Goal: Task Accomplishment & Management: Manage account settings

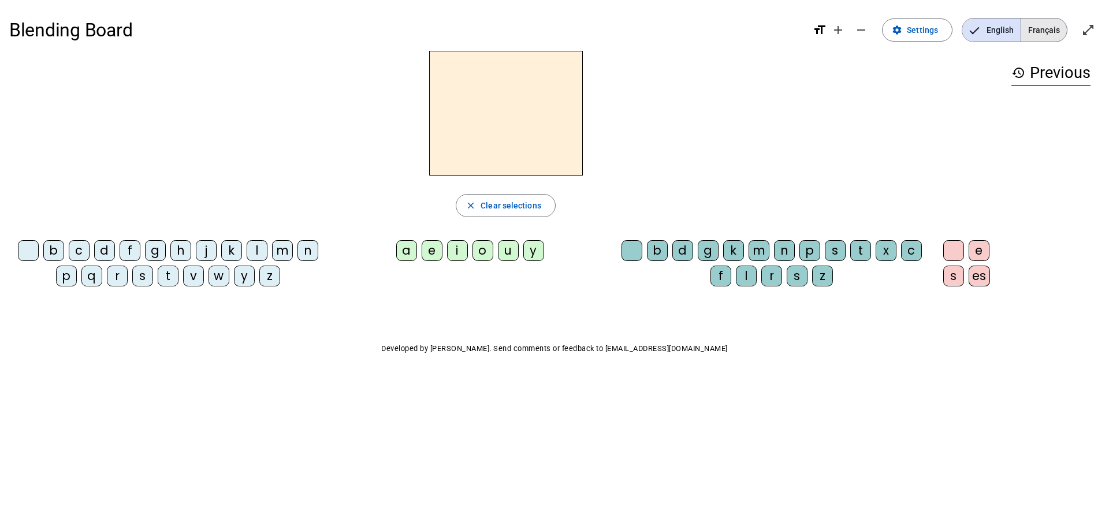
click at [1043, 35] on span "Français" at bounding box center [1045, 29] width 46 height 23
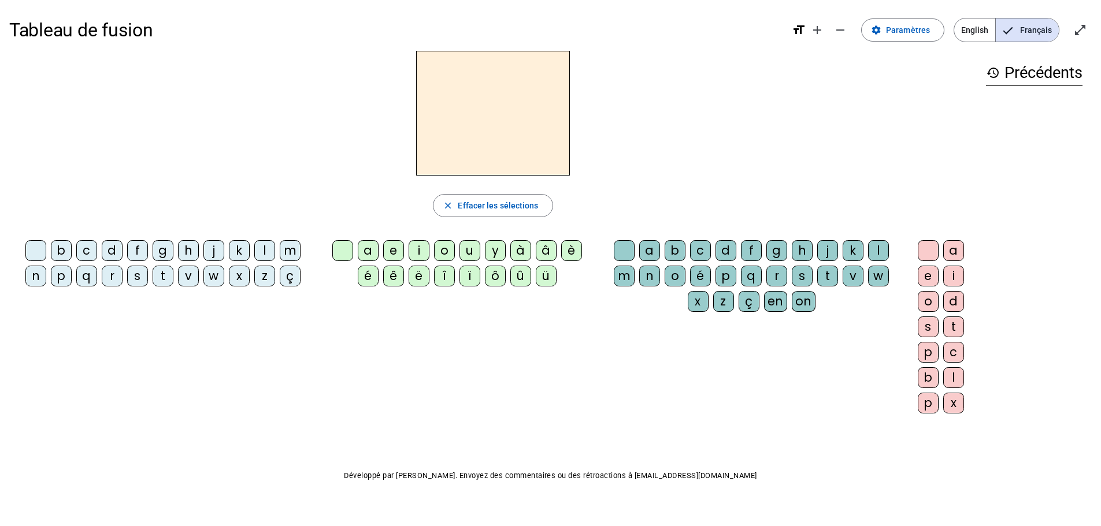
click at [61, 275] on div "p" at bounding box center [61, 276] width 21 height 21
click at [477, 207] on span "Effacer les sélections" at bounding box center [498, 206] width 80 height 14
click at [88, 279] on div "q" at bounding box center [86, 276] width 21 height 21
click at [472, 250] on div "u" at bounding box center [469, 250] width 21 height 21
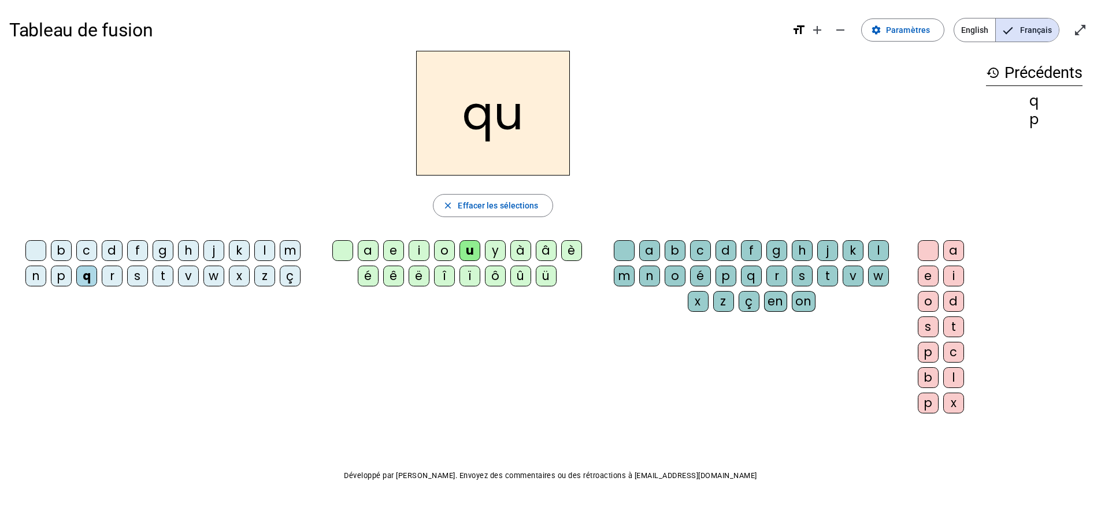
click at [469, 280] on div "ï" at bounding box center [469, 276] width 21 height 21
click at [495, 201] on span "Effacer les sélections" at bounding box center [498, 206] width 80 height 14
click at [913, 32] on span "Paramètres" at bounding box center [908, 30] width 44 height 14
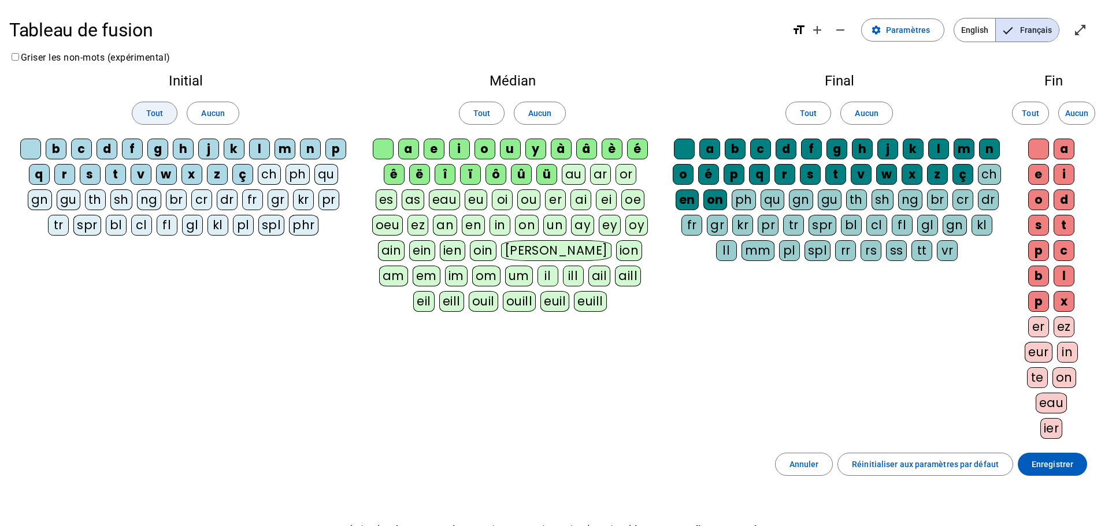
click at [144, 112] on span at bounding box center [154, 113] width 44 height 28
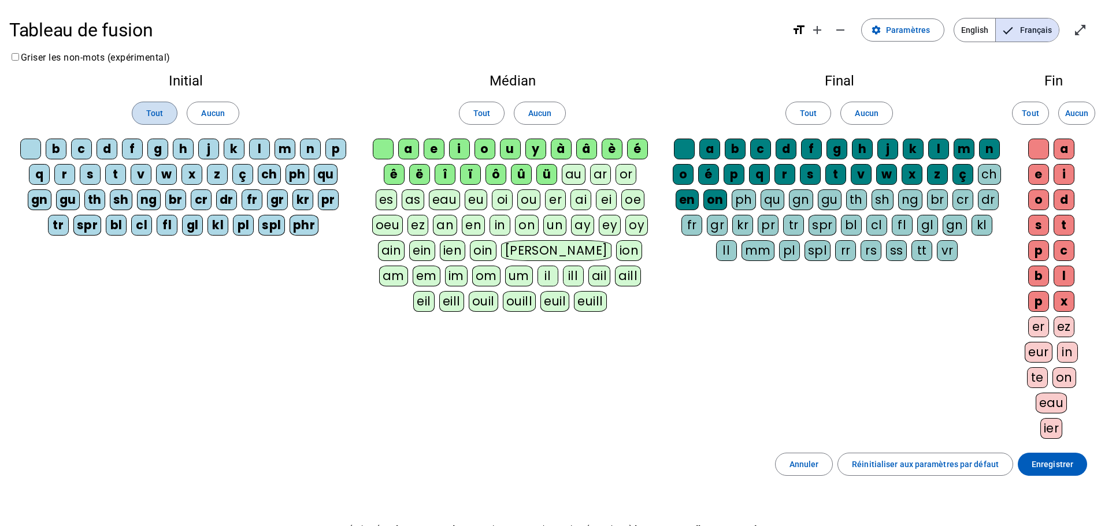
click at [144, 112] on span at bounding box center [154, 113] width 44 height 28
click at [246, 180] on div "ç" at bounding box center [242, 174] width 21 height 21
click at [267, 179] on div "ch" at bounding box center [269, 174] width 23 height 21
click at [300, 175] on div "ph" at bounding box center [297, 174] width 24 height 21
click at [38, 203] on div "gn" at bounding box center [40, 200] width 24 height 21
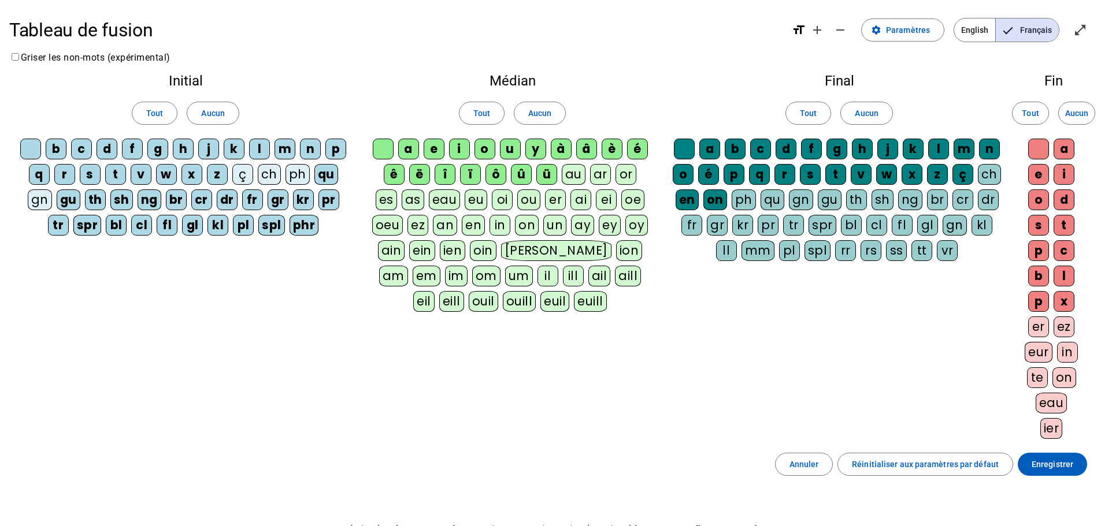
click at [60, 201] on div "gu" at bounding box center [69, 200] width 24 height 21
click at [99, 204] on div "th" at bounding box center [95, 200] width 21 height 21
click at [215, 113] on span "Aucun" at bounding box center [212, 113] width 23 height 14
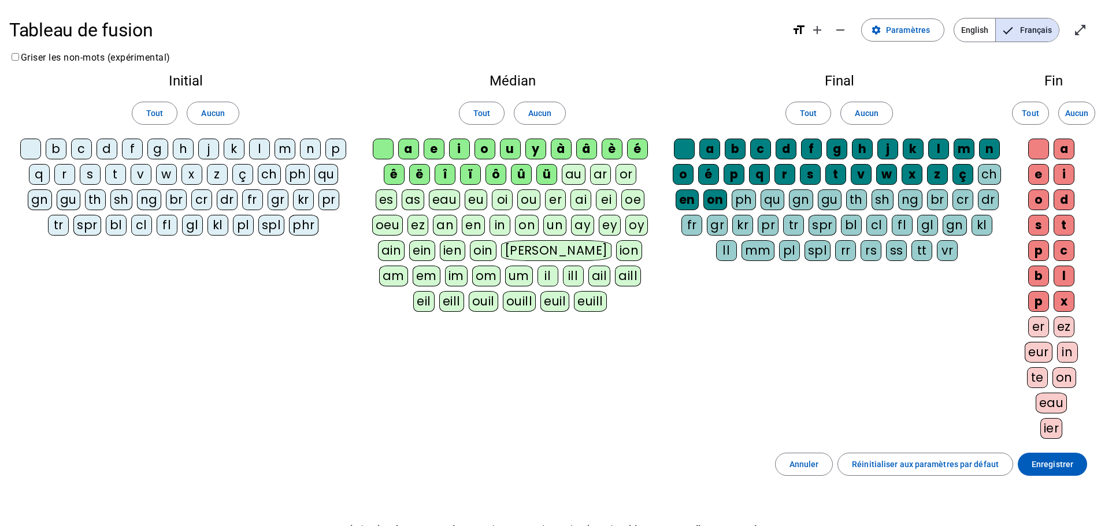
click at [54, 143] on div "b" at bounding box center [56, 149] width 21 height 21
click at [82, 147] on div "c" at bounding box center [81, 149] width 21 height 21
click at [109, 149] on div "d" at bounding box center [107, 149] width 21 height 21
click at [129, 151] on div "f" at bounding box center [132, 149] width 21 height 21
click at [161, 153] on div "g" at bounding box center [157, 149] width 21 height 21
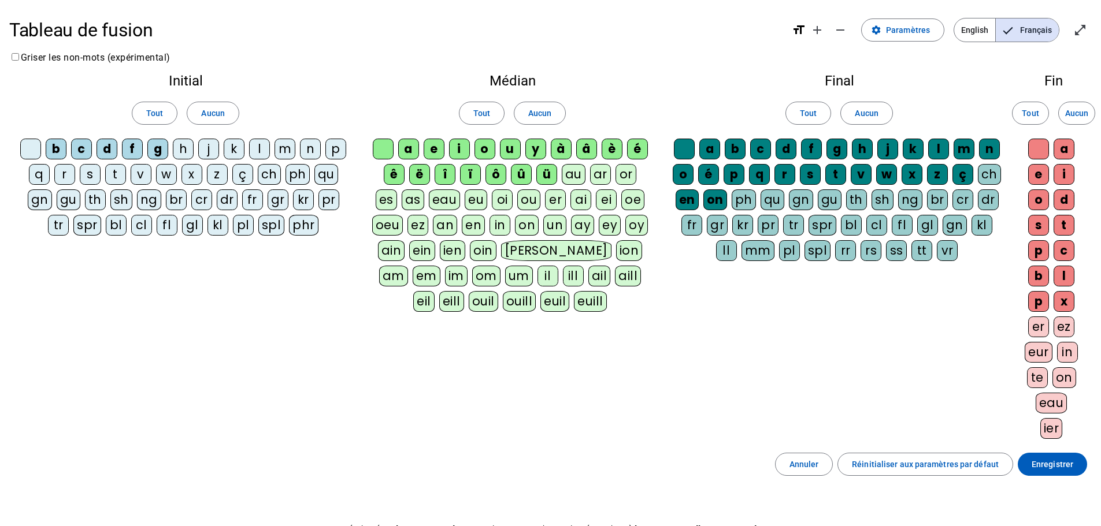
click at [191, 153] on div "h" at bounding box center [183, 149] width 21 height 21
drag, startPoint x: 201, startPoint y: 149, endPoint x: 243, endPoint y: 150, distance: 42.8
click at [201, 149] on div "j" at bounding box center [208, 149] width 21 height 21
click at [240, 150] on div "k" at bounding box center [234, 149] width 21 height 21
click at [252, 152] on div "l" at bounding box center [259, 149] width 21 height 21
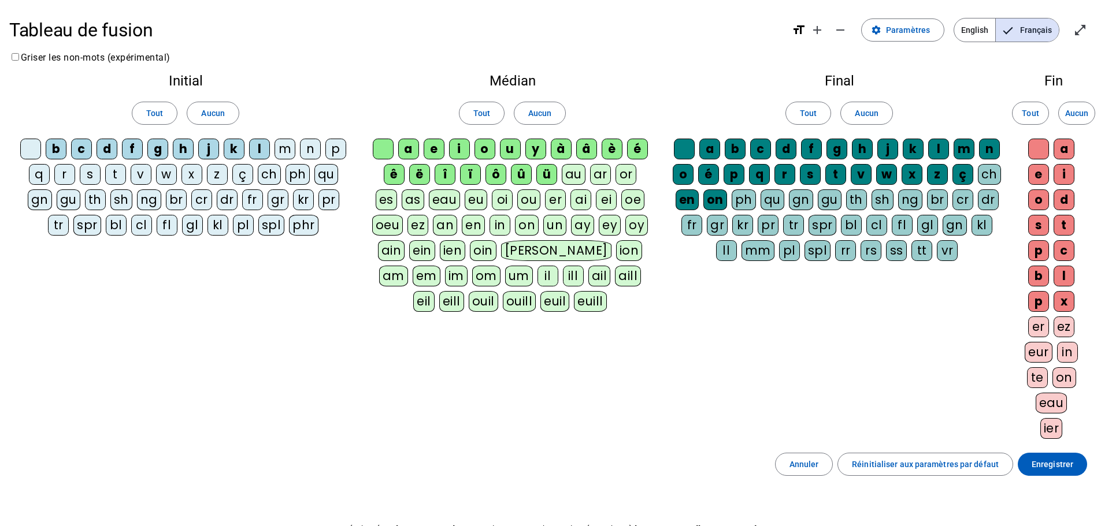
click at [276, 150] on div "m" at bounding box center [284, 149] width 21 height 21
click at [308, 148] on div "n" at bounding box center [310, 149] width 21 height 21
click at [339, 148] on div "p" at bounding box center [335, 149] width 21 height 21
click at [44, 172] on div "q" at bounding box center [39, 174] width 21 height 21
click at [62, 173] on div "r" at bounding box center [64, 174] width 21 height 21
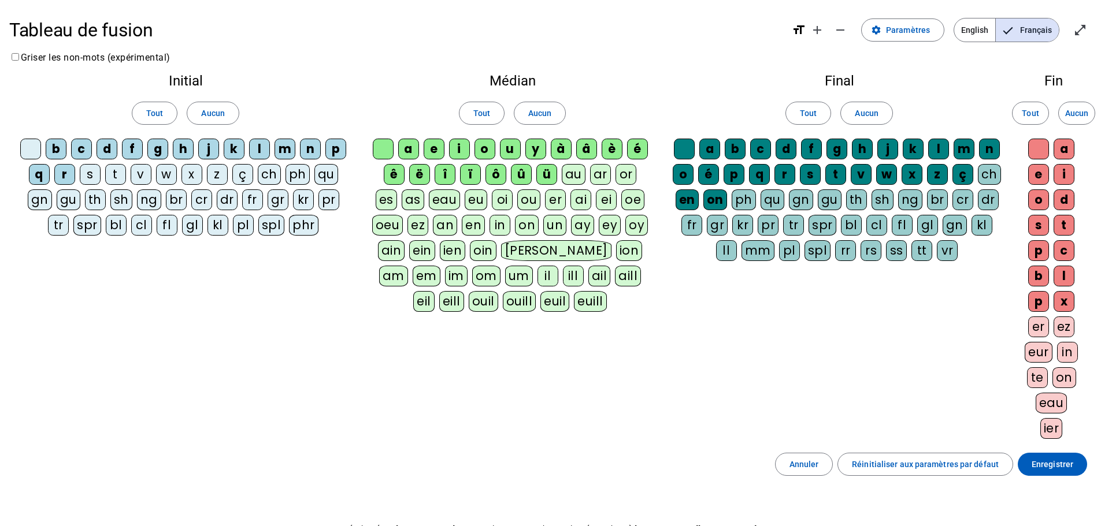
click at [86, 176] on div "s" at bounding box center [90, 174] width 21 height 21
click at [114, 175] on div "t" at bounding box center [115, 174] width 21 height 21
click at [144, 179] on div "v" at bounding box center [141, 174] width 21 height 21
click at [170, 169] on div "w" at bounding box center [166, 174] width 21 height 21
click at [184, 170] on div "x" at bounding box center [191, 174] width 21 height 21
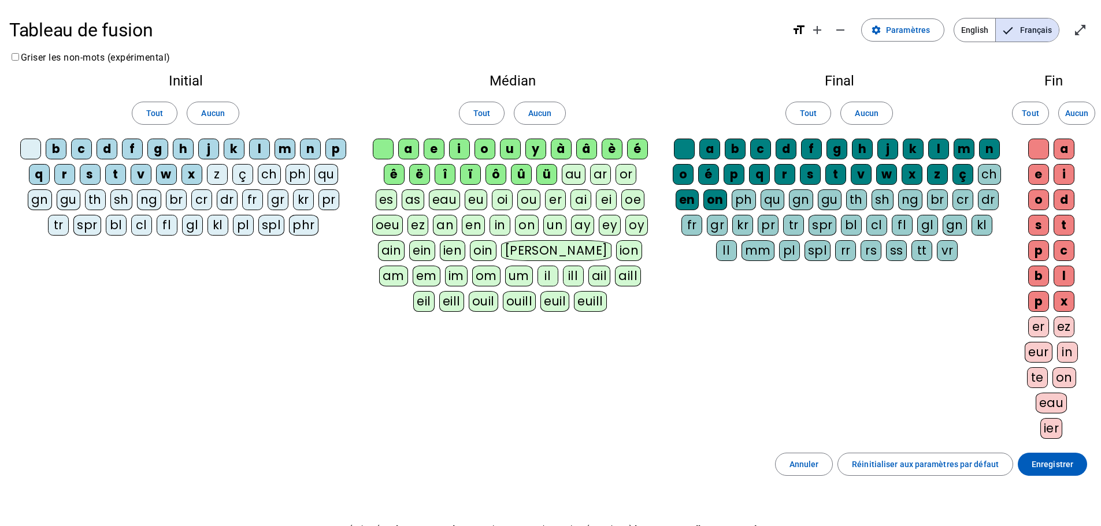
click at [224, 175] on div "z" at bounding box center [217, 174] width 21 height 21
click at [249, 176] on div "ç" at bounding box center [242, 174] width 21 height 21
click at [328, 173] on div "qu" at bounding box center [326, 174] width 24 height 21
click at [535, 117] on span "Aucun" at bounding box center [539, 113] width 23 height 14
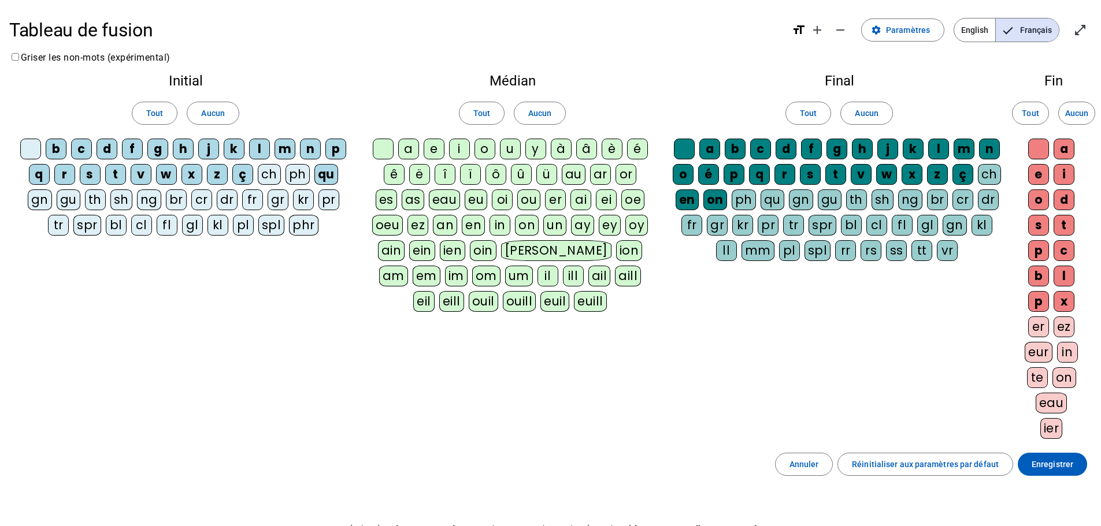
click at [964, 172] on div "ç" at bounding box center [962, 174] width 21 height 21
click at [991, 172] on div "ch" at bounding box center [989, 174] width 23 height 21
click at [966, 176] on div "ç" at bounding box center [962, 174] width 21 height 21
click at [965, 176] on div "ç" at bounding box center [962, 174] width 21 height 21
drag, startPoint x: 983, startPoint y: 175, endPoint x: 993, endPoint y: 175, distance: 9.3
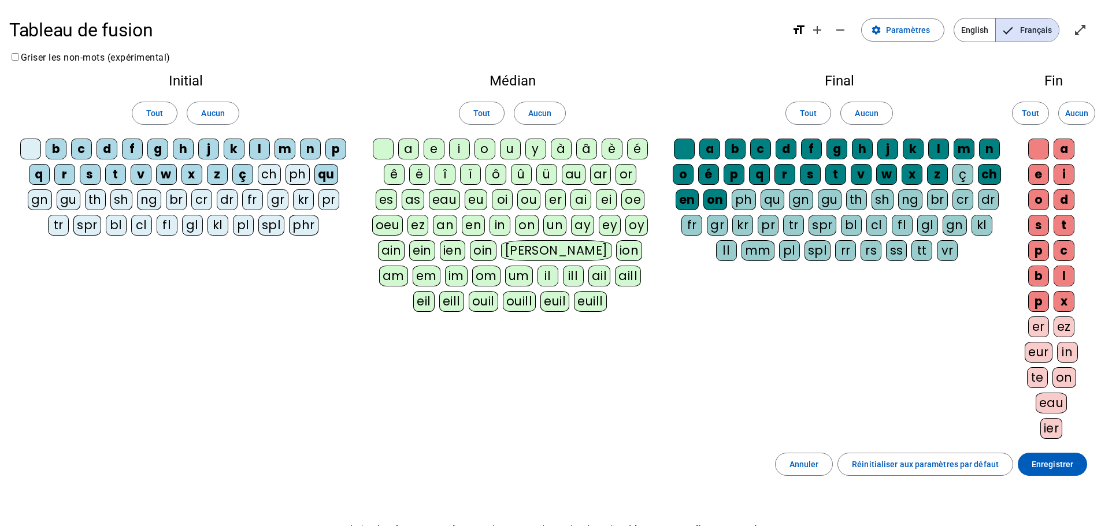
click at [984, 175] on div "ch" at bounding box center [989, 174] width 23 height 21
click at [1077, 467] on span at bounding box center [1052, 465] width 69 height 28
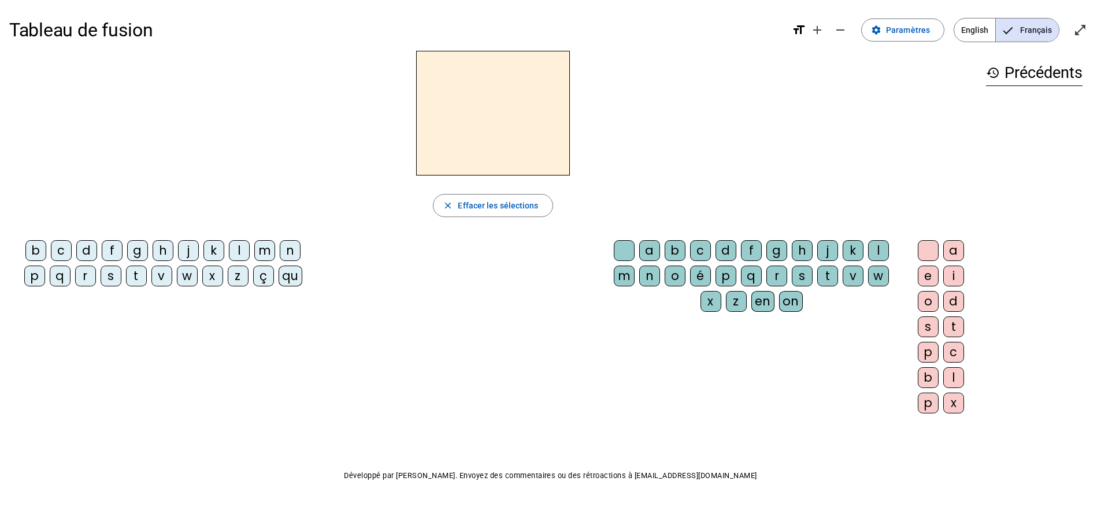
click at [290, 280] on div "qu" at bounding box center [291, 276] width 24 height 21
click at [958, 275] on div "i" at bounding box center [953, 276] width 21 height 21
click at [110, 279] on div "s" at bounding box center [111, 276] width 21 height 21
click at [293, 251] on div "n" at bounding box center [290, 250] width 21 height 21
click at [930, 277] on div "e" at bounding box center [928, 276] width 21 height 21
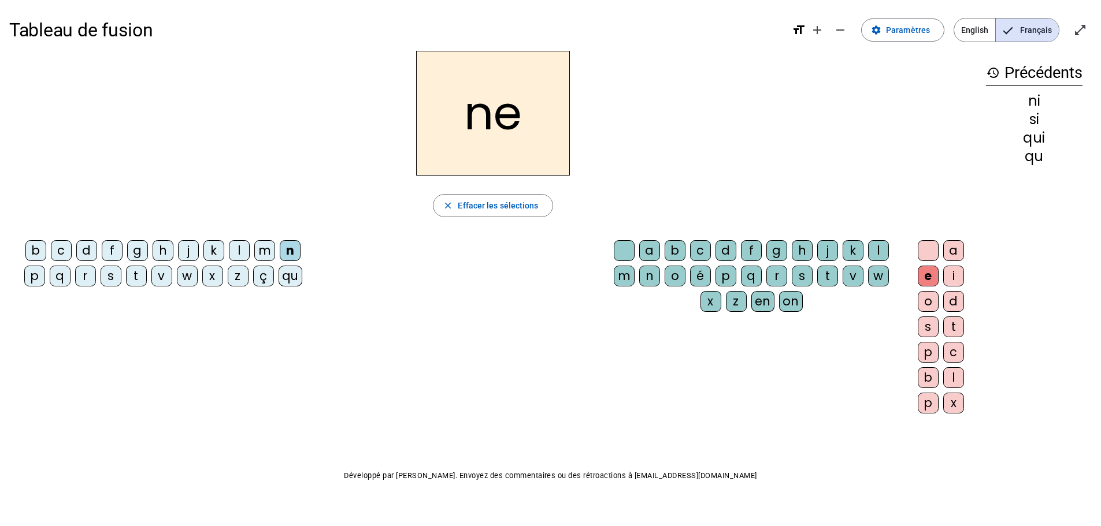
click at [113, 278] on div "s" at bounding box center [111, 276] width 21 height 21
click at [140, 276] on div "t" at bounding box center [136, 276] width 21 height 21
click at [83, 257] on div "d" at bounding box center [86, 250] width 21 height 21
click at [881, 34] on mat-icon "settings" at bounding box center [876, 30] width 10 height 10
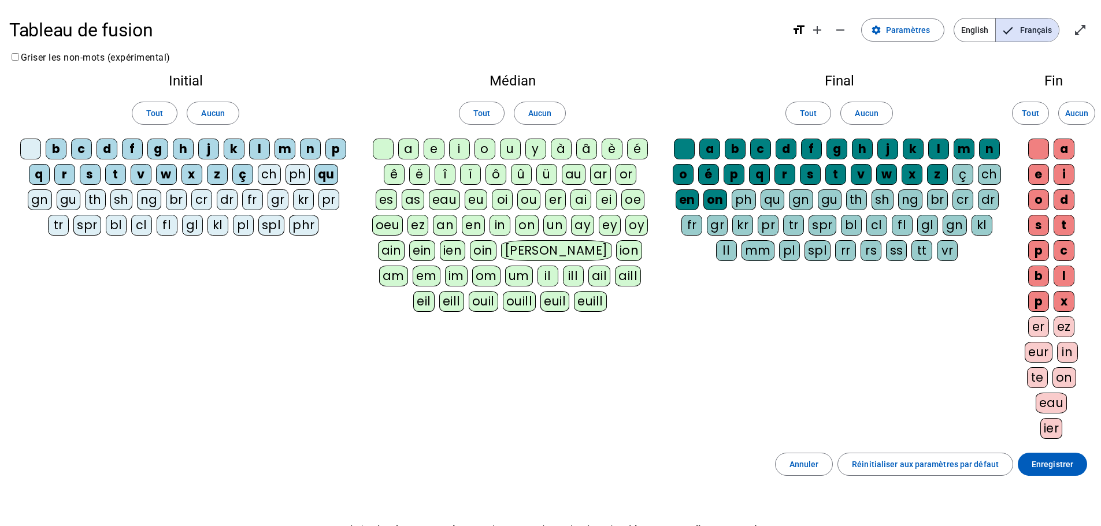
click at [506, 147] on div "u" at bounding box center [510, 149] width 21 height 21
click at [1064, 469] on span "Enregistrer" at bounding box center [1052, 465] width 42 height 14
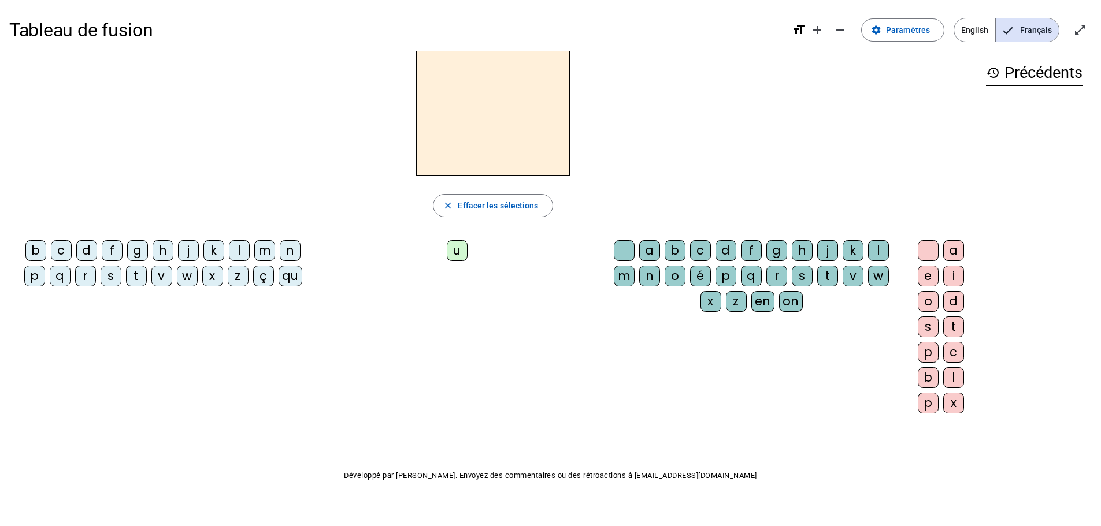
click at [82, 250] on div "d" at bounding box center [86, 250] width 21 height 21
click at [926, 277] on div "e" at bounding box center [928, 276] width 21 height 21
click at [459, 248] on div "u" at bounding box center [457, 250] width 21 height 21
click at [933, 278] on div "e" at bounding box center [928, 276] width 21 height 21
click at [934, 270] on div "e" at bounding box center [928, 276] width 21 height 21
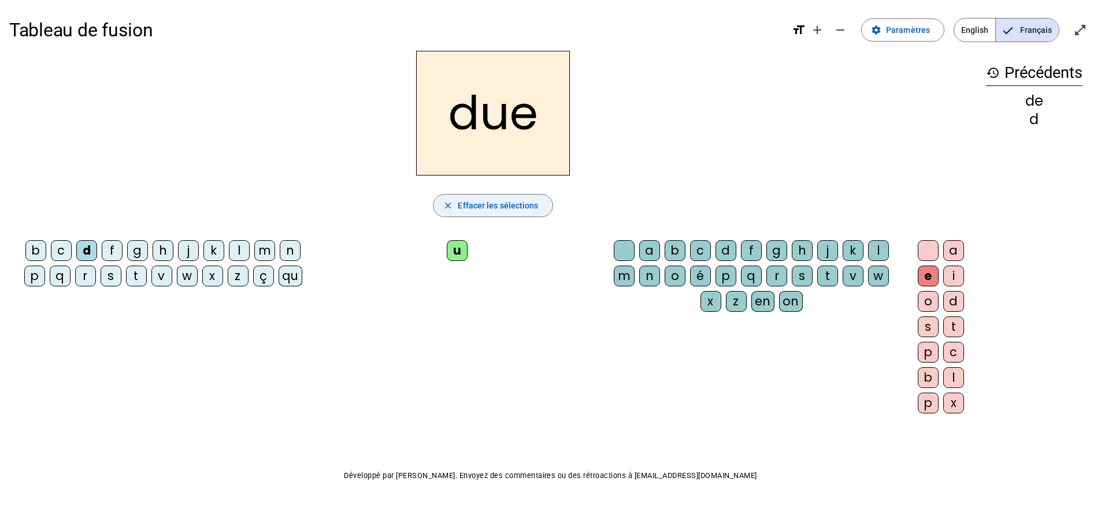
click at [485, 197] on span "button" at bounding box center [492, 206] width 118 height 28
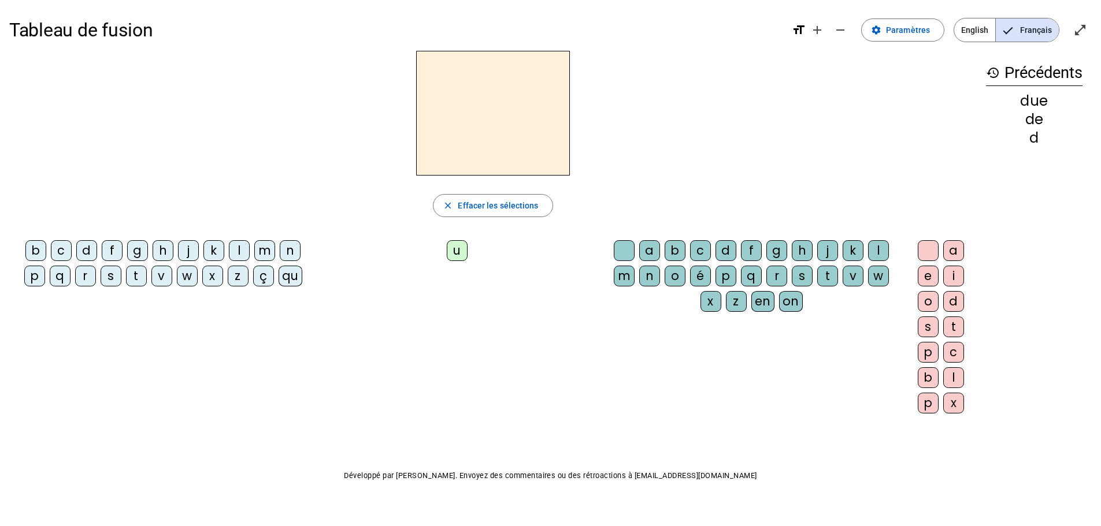
click at [91, 246] on div "d" at bounding box center [86, 250] width 21 height 21
click at [457, 252] on div "u" at bounding box center [457, 250] width 21 height 21
click at [113, 275] on div "s" at bounding box center [111, 276] width 21 height 21
click at [241, 248] on div "l" at bounding box center [239, 250] width 21 height 21
click at [133, 277] on div "t" at bounding box center [136, 276] width 21 height 21
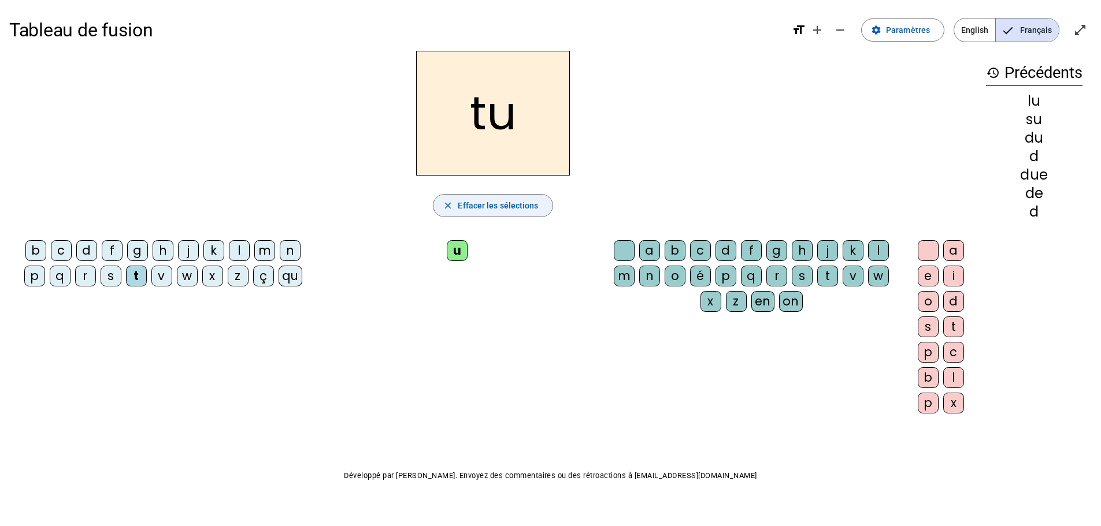
click at [511, 205] on span "Effacer les sélections" at bounding box center [498, 206] width 80 height 14
click at [136, 279] on div "t" at bounding box center [136, 276] width 21 height 21
click at [651, 250] on div "a" at bounding box center [649, 250] width 21 height 21
click at [103, 272] on div "s" at bounding box center [111, 276] width 21 height 21
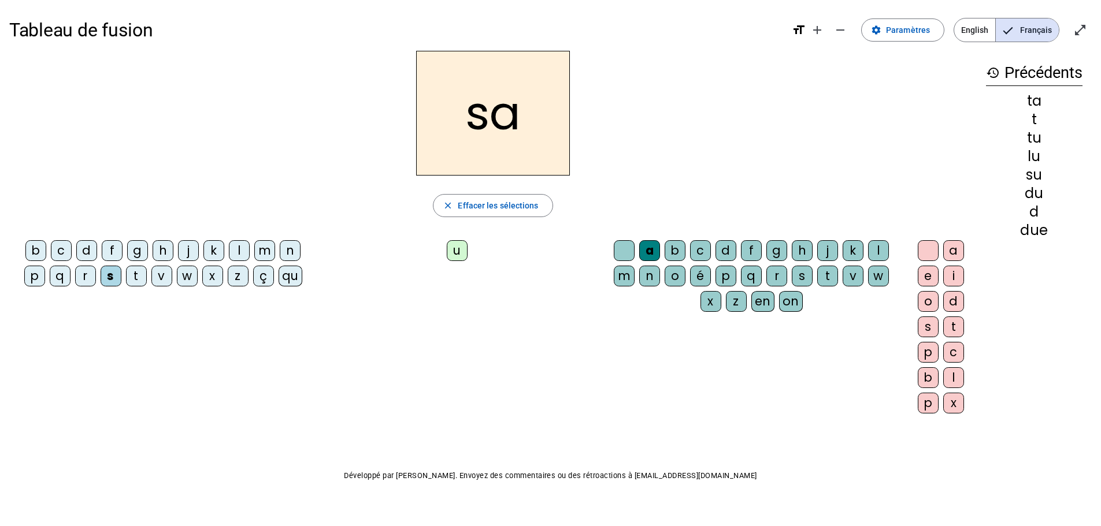
click at [133, 274] on div "t" at bounding box center [136, 276] width 21 height 21
click at [268, 254] on div "m" at bounding box center [264, 250] width 21 height 21
click at [929, 274] on div "e" at bounding box center [928, 276] width 21 height 21
click at [464, 248] on div "u" at bounding box center [457, 250] width 21 height 21
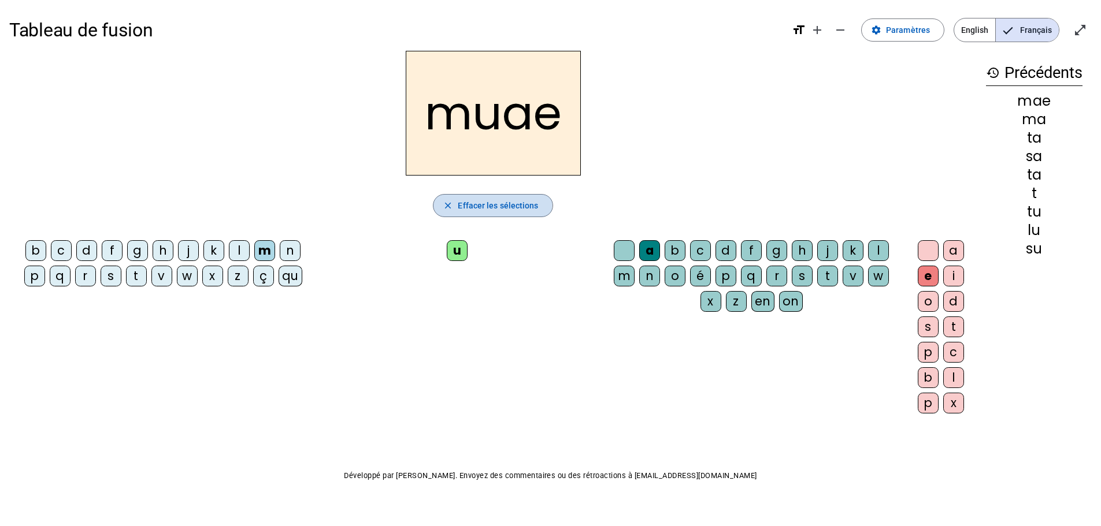
click at [459, 201] on span "Effacer les sélections" at bounding box center [498, 206] width 80 height 14
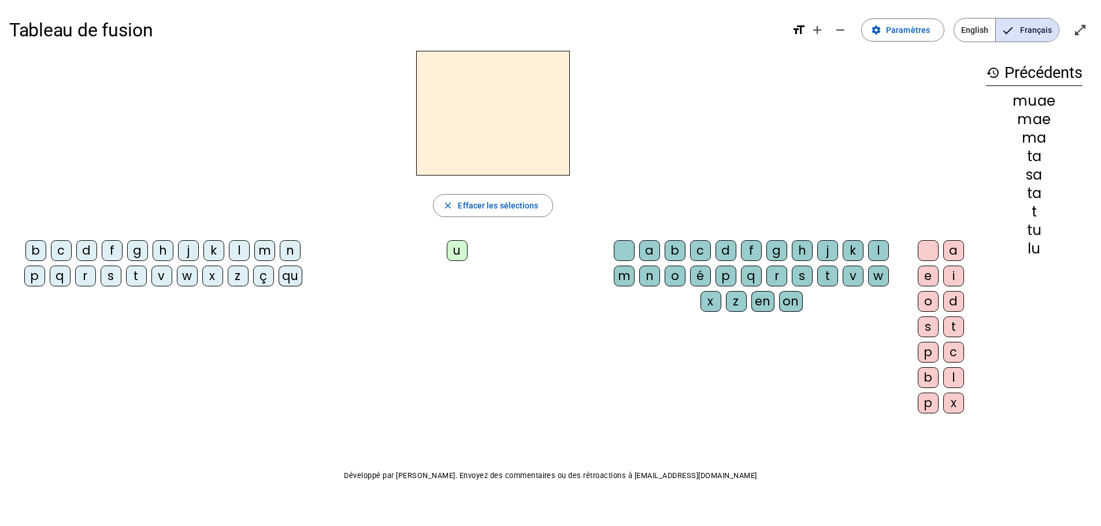
click at [266, 247] on div "m" at bounding box center [264, 250] width 21 height 21
click at [930, 280] on div "e" at bounding box center [928, 276] width 21 height 21
click at [86, 251] on div "d" at bounding box center [86, 250] width 21 height 21
